Goal: Book appointment/travel/reservation

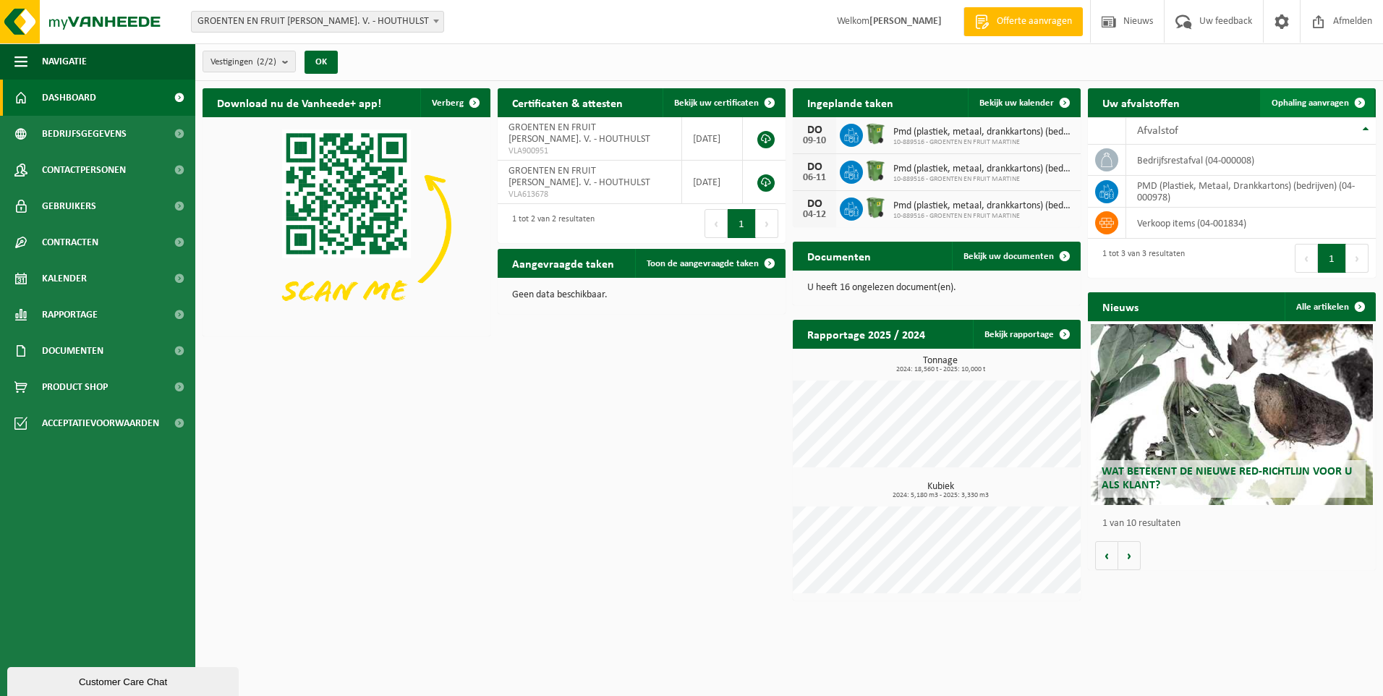
click at [1306, 104] on span "Ophaling aanvragen" at bounding box center [1310, 102] width 77 height 9
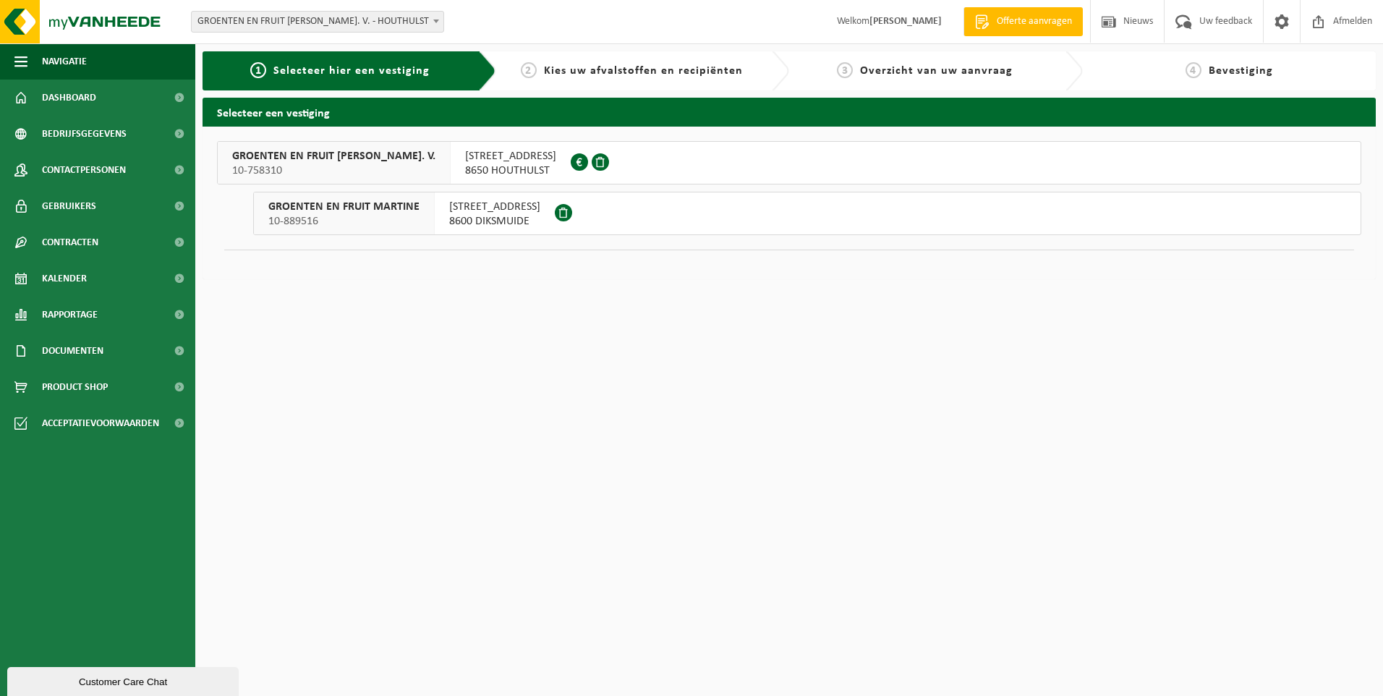
click at [501, 163] on span "IEPERSTEENWEG 80" at bounding box center [510, 156] width 91 height 14
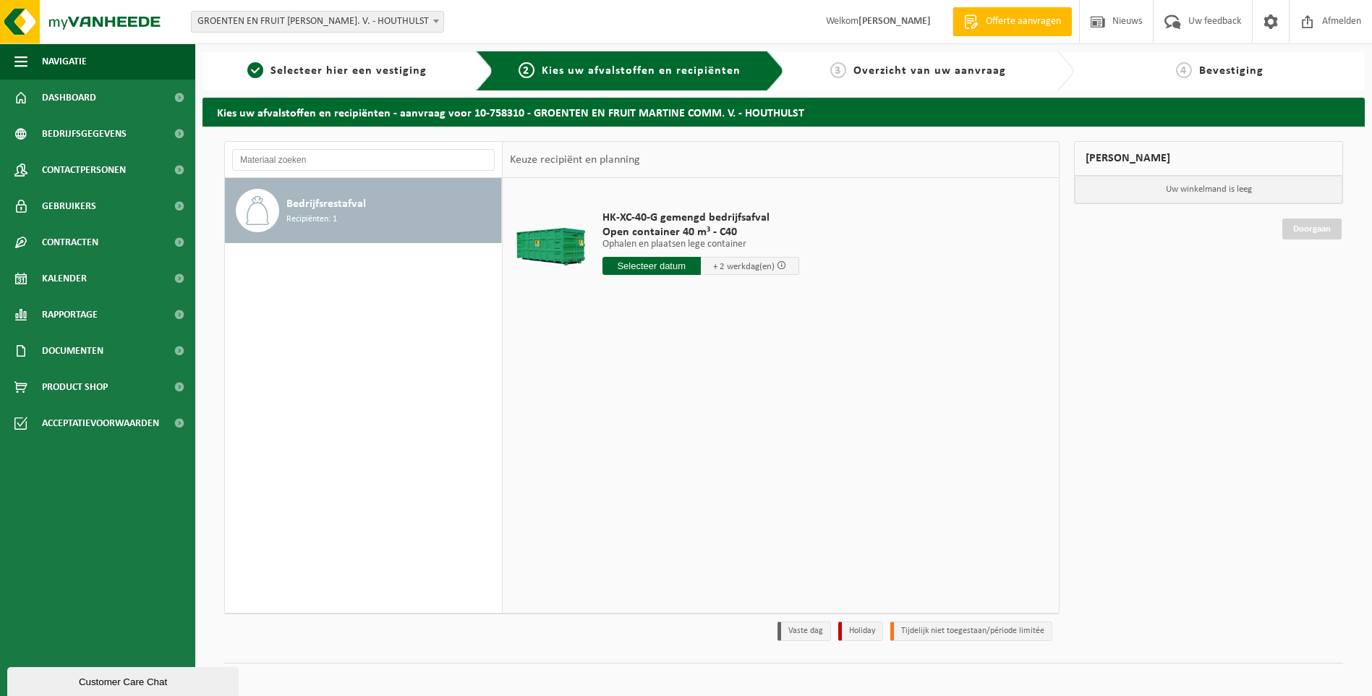
click at [671, 274] on input "text" at bounding box center [652, 266] width 98 height 18
click at [614, 440] on div "29" at bounding box center [615, 440] width 25 height 23
type input "Van 2025-09-29"
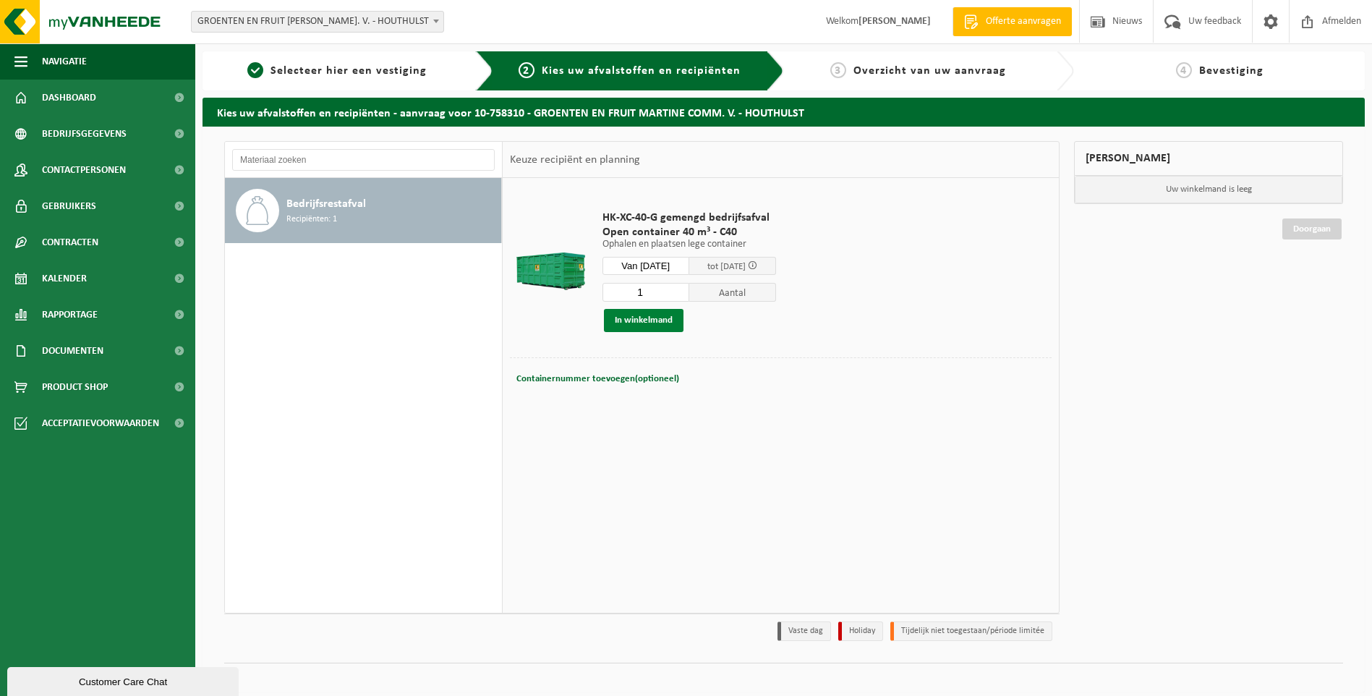
click at [660, 324] on button "In winkelmand" at bounding box center [644, 320] width 80 height 23
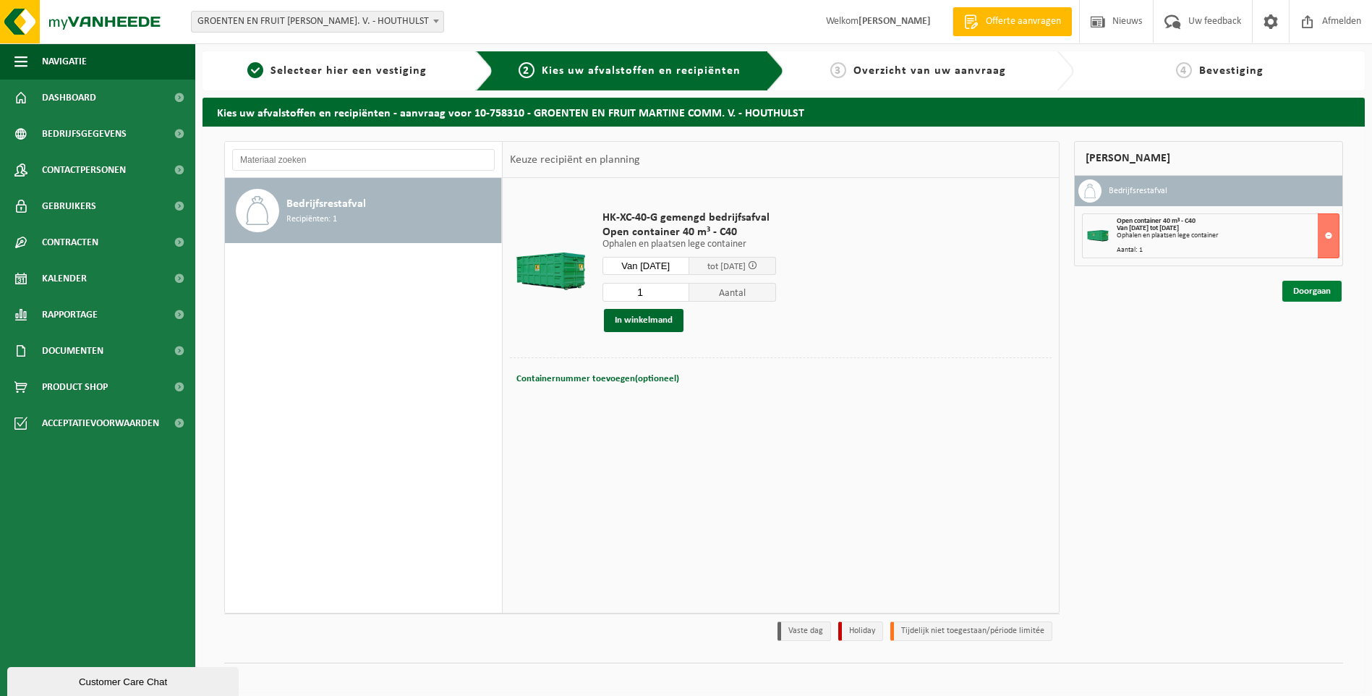
click at [1307, 292] on link "Doorgaan" at bounding box center [1312, 291] width 59 height 21
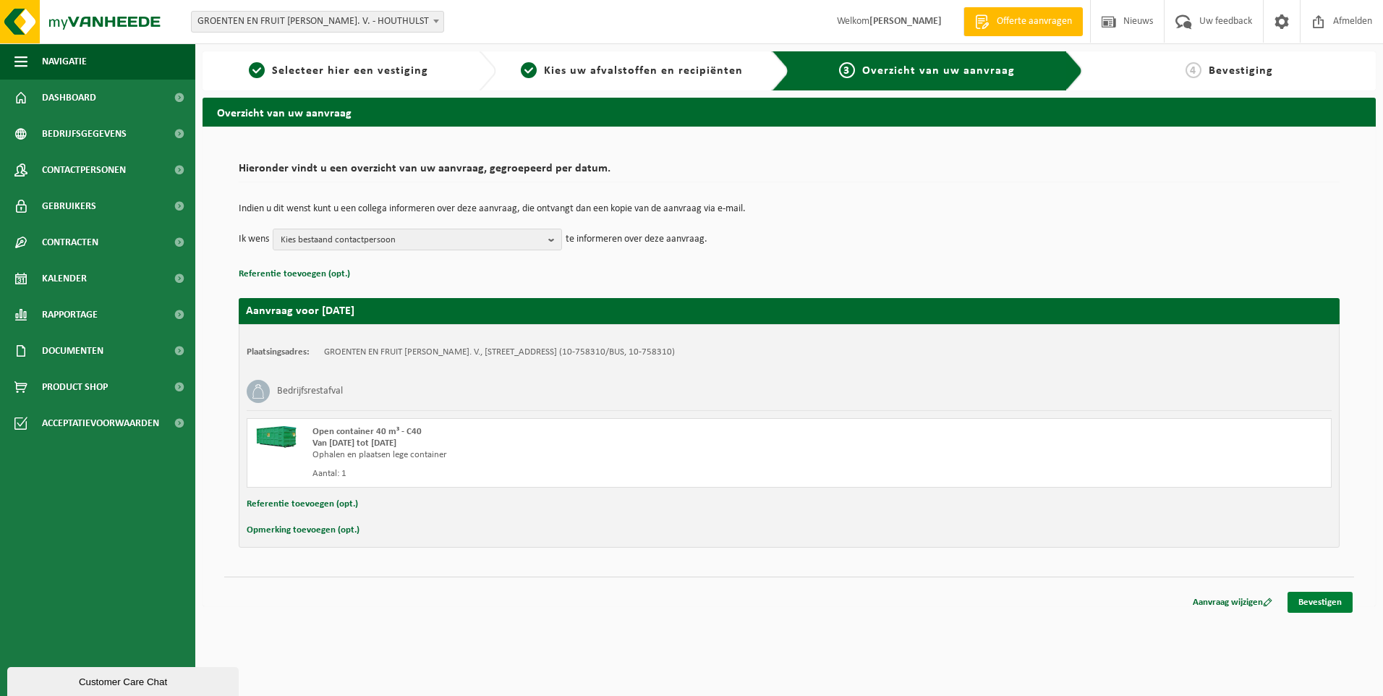
click at [1319, 598] on link "Bevestigen" at bounding box center [1320, 602] width 65 height 21
